Goal: Information Seeking & Learning: Check status

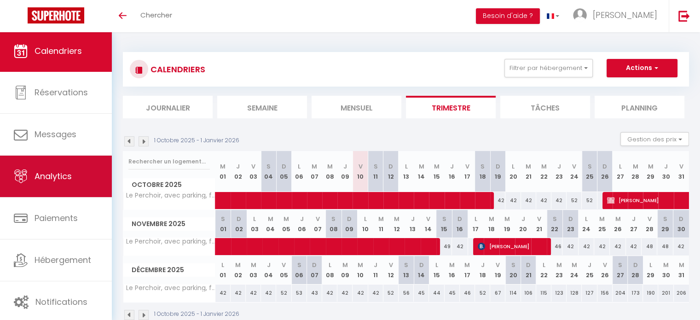
click at [68, 178] on span "Analytics" at bounding box center [53, 176] width 37 height 12
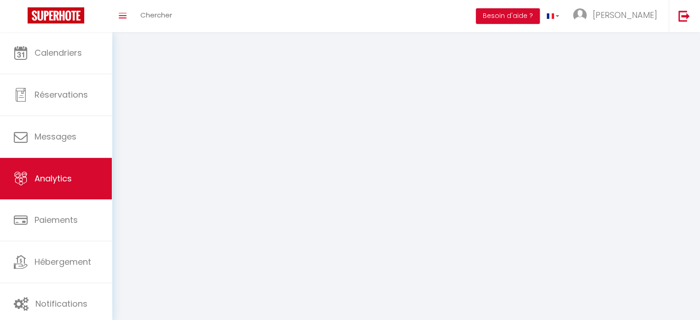
select select "2025"
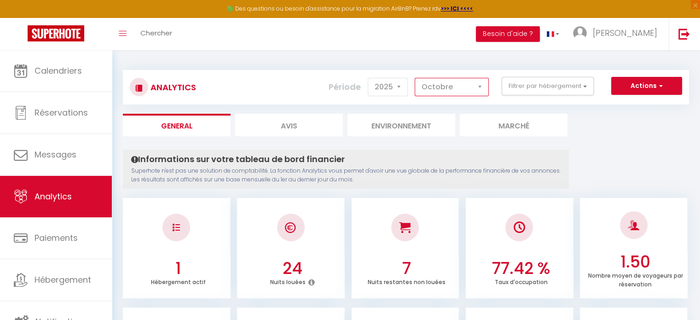
click at [467, 88] on select "[PERSON_NAME] Mars [PERSON_NAME] Juin Juillet Août Septembre Octobre Novembre D…" at bounding box center [451, 87] width 74 height 18
click at [415, 78] on select "[PERSON_NAME] Mars [PERSON_NAME] Juin Juillet Août Septembre Octobre Novembre D…" at bounding box center [451, 87] width 74 height 18
click at [432, 83] on select "[PERSON_NAME] Mars [PERSON_NAME] Juin Juillet Août Septembre Octobre Novembre D…" at bounding box center [451, 87] width 74 height 18
click at [415, 78] on select "[PERSON_NAME] Mars [PERSON_NAME] Juin Juillet Août Septembre Octobre Novembre D…" at bounding box center [451, 87] width 74 height 18
click at [437, 84] on select "[PERSON_NAME] Mars [PERSON_NAME] Juin Juillet Août Septembre Octobre Novembre D…" at bounding box center [451, 87] width 74 height 18
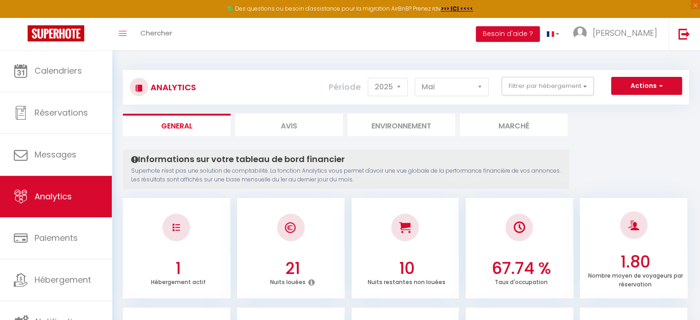
click at [466, 88] on select "[PERSON_NAME] Mars [PERSON_NAME] Juin Juillet Août Septembre Octobre Novembre D…" at bounding box center [451, 87] width 74 height 18
click at [415, 78] on select "[PERSON_NAME] Mars [PERSON_NAME] Juin Juillet Août Septembre Octobre Novembre D…" at bounding box center [451, 87] width 74 height 18
click at [451, 89] on select "[PERSON_NAME] Mars [PERSON_NAME] Juin Juillet Août Septembre Octobre Novembre D…" at bounding box center [451, 87] width 74 height 18
click at [415, 78] on select "[PERSON_NAME] Mars [PERSON_NAME] Juin Juillet Août Septembre Octobre Novembre D…" at bounding box center [451, 87] width 74 height 18
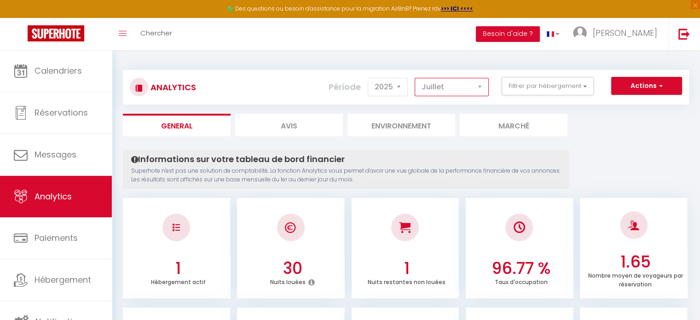
click at [468, 81] on select "[PERSON_NAME] Mars [PERSON_NAME] Juin Juillet Août Septembre Octobre Novembre D…" at bounding box center [451, 87] width 74 height 18
click at [415, 78] on select "[PERSON_NAME] Mars [PERSON_NAME] Juin Juillet Août Septembre Octobre Novembre D…" at bounding box center [451, 87] width 74 height 18
click at [453, 81] on select "[PERSON_NAME] Mars [PERSON_NAME] Juin Juillet Août Septembre Octobre Novembre D…" at bounding box center [451, 87] width 74 height 18
click at [415, 78] on select "[PERSON_NAME] Mars [PERSON_NAME] Juin Juillet Août Septembre Octobre Novembre D…" at bounding box center [451, 87] width 74 height 18
drag, startPoint x: 454, startPoint y: 71, endPoint x: 454, endPoint y: 82, distance: 11.0
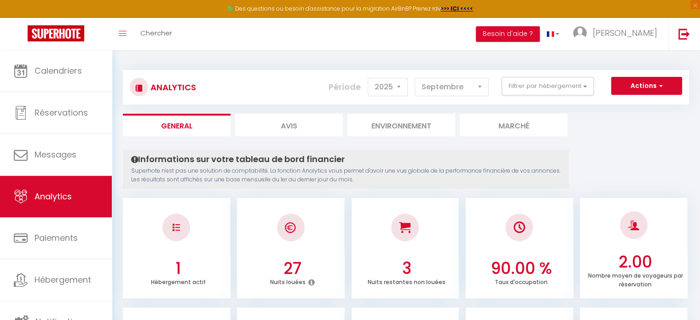
click at [454, 76] on div "Analytics Actions Génération SuperConciergerie Génération SuperAnalyzer Générat…" at bounding box center [406, 87] width 566 height 35
click at [454, 82] on select "[PERSON_NAME] Mars [PERSON_NAME] Juin Juillet Août Septembre Octobre Novembre D…" at bounding box center [451, 87] width 74 height 18
click at [415, 78] on select "[PERSON_NAME] Mars [PERSON_NAME] Juin Juillet Août Septembre Octobre Novembre D…" at bounding box center [451, 87] width 74 height 18
click at [459, 82] on select "[PERSON_NAME] Mars [PERSON_NAME] Juin Juillet Août Septembre Octobre Novembre D…" at bounding box center [451, 87] width 74 height 18
select select "11"
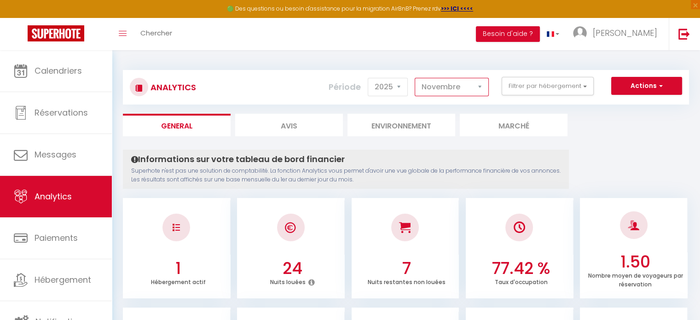
click at [415, 78] on select "[PERSON_NAME] Mars [PERSON_NAME] Juin Juillet Août Septembre Octobre Novembre D…" at bounding box center [451, 87] width 74 height 18
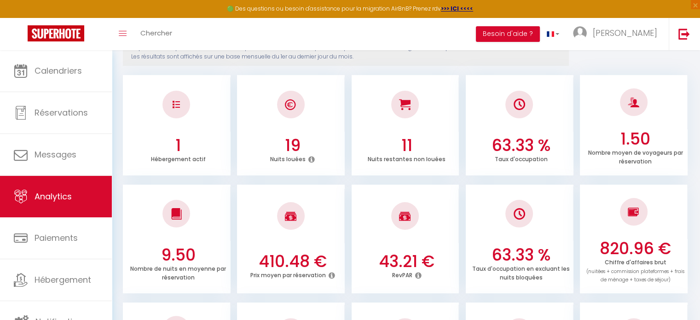
scroll to position [138, 0]
